Goal: Task Accomplishment & Management: Manage account settings

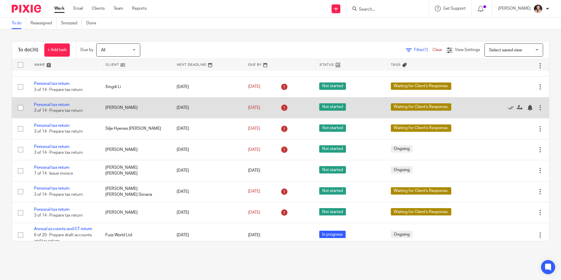
scroll to position [646, 0]
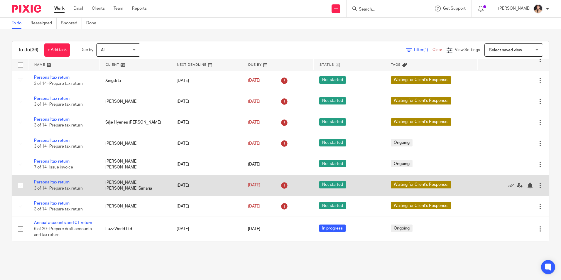
click at [48, 180] on link "Personal tax return" at bounding box center [52, 182] width 36 height 4
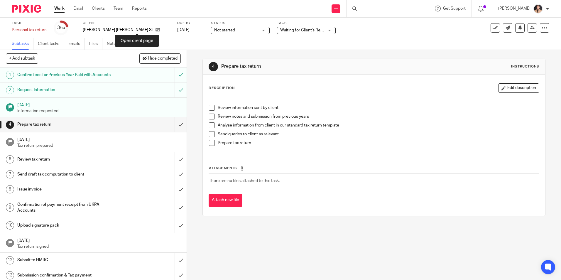
click at [156, 29] on icon at bounding box center [158, 30] width 4 height 4
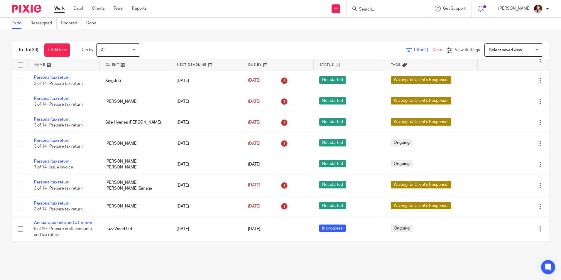
scroll to position [646, 0]
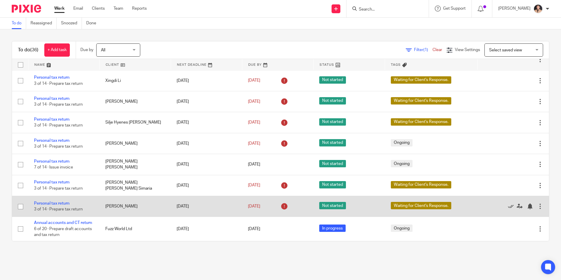
drag, startPoint x: 51, startPoint y: 197, endPoint x: 72, endPoint y: 200, distance: 21.0
click at [51, 201] on link "Personal tax return" at bounding box center [52, 203] width 36 height 4
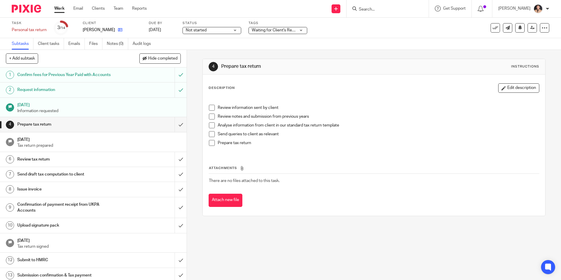
click at [115, 31] on link at bounding box center [118, 30] width 7 height 6
click at [59, 4] on div "Work Email Clients Team Reports Work Email Clients Team Reports Settings" at bounding box center [101, 8] width 107 height 17
click at [62, 11] on link "Work" at bounding box center [59, 9] width 10 height 6
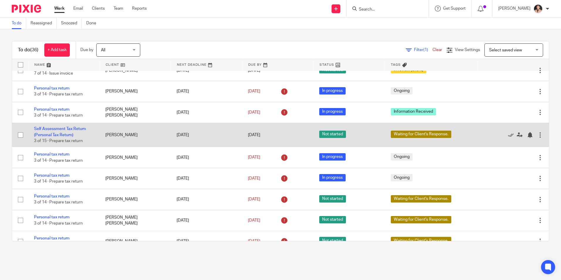
scroll to position [265, 0]
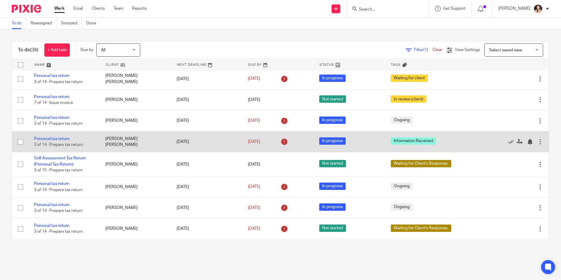
drag, startPoint x: 66, startPoint y: 156, endPoint x: 75, endPoint y: 158, distance: 9.0
click at [66, 141] on link "Personal tax return" at bounding box center [52, 139] width 36 height 4
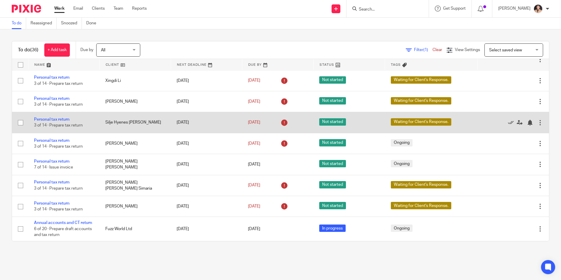
scroll to position [646, 0]
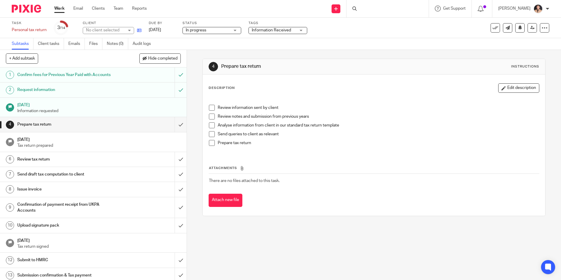
click at [138, 32] on icon at bounding box center [139, 30] width 4 height 4
